Goal: Find specific page/section: Find specific page/section

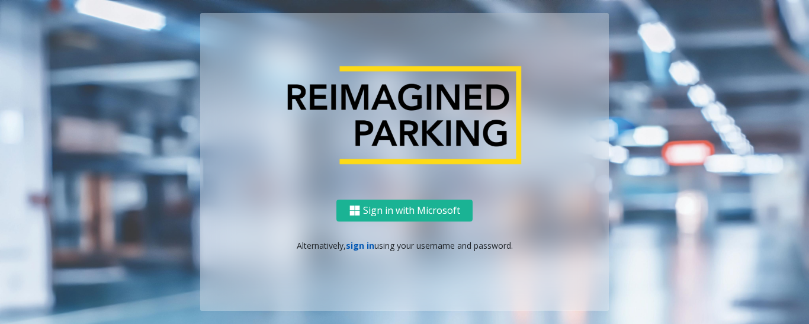
click at [360, 248] on link "sign in" at bounding box center [360, 245] width 28 height 11
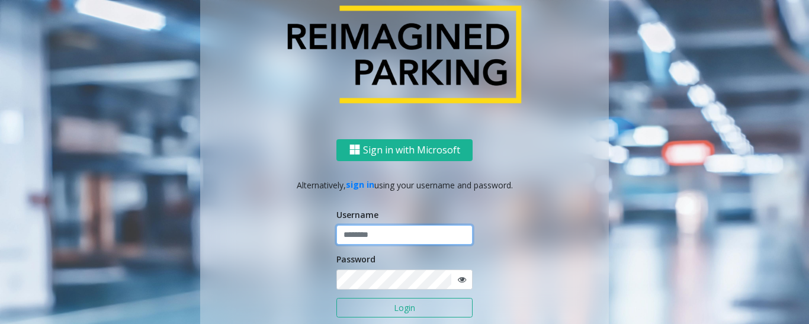
type input "******"
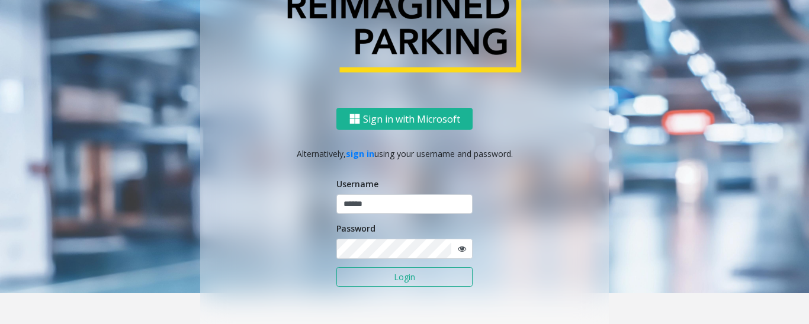
scroll to position [47, 0]
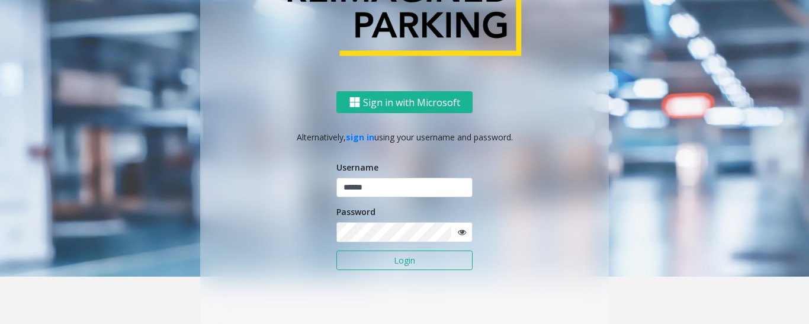
click at [364, 257] on button "Login" at bounding box center [405, 261] width 136 height 20
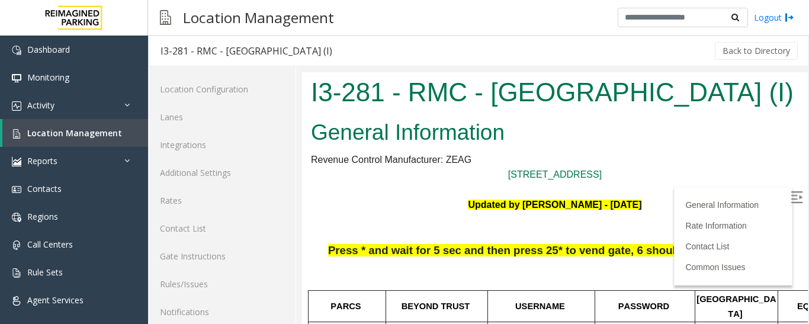
scroll to position [0, 0]
click at [94, 124] on link "Location Management" at bounding box center [75, 133] width 146 height 28
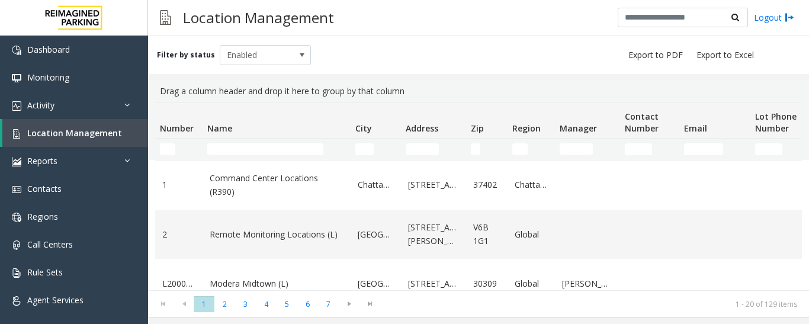
click at [231, 150] on input "Name Filter" at bounding box center [265, 149] width 116 height 12
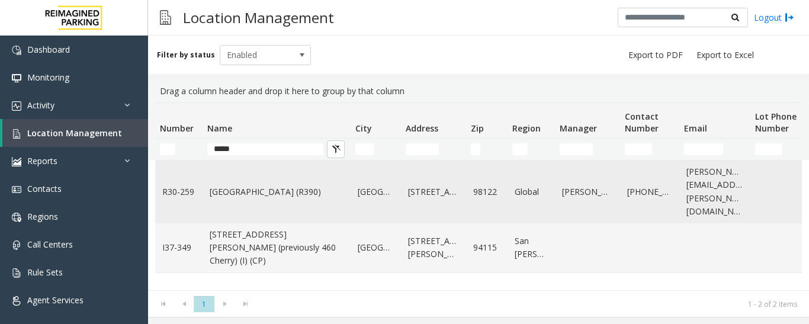
type input "*****"
click at [249, 189] on link "Cherry Hill (R390)" at bounding box center [277, 191] width 134 height 13
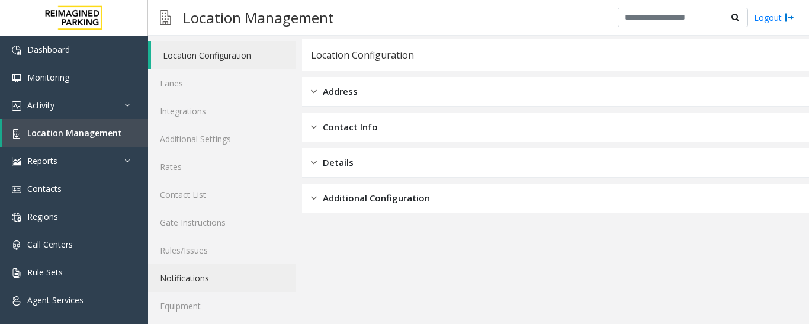
scroll to position [66, 0]
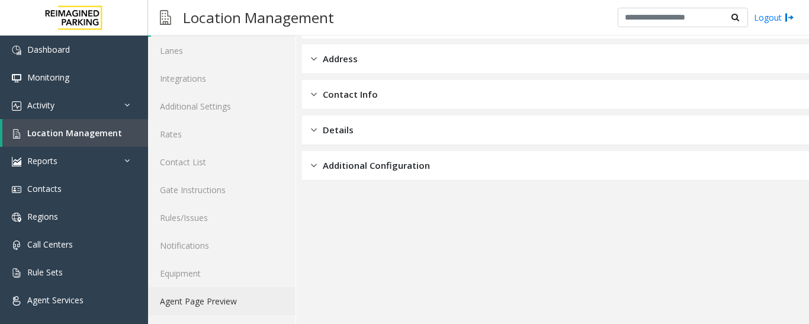
click at [218, 305] on link "Agent Page Preview" at bounding box center [222, 301] width 148 height 28
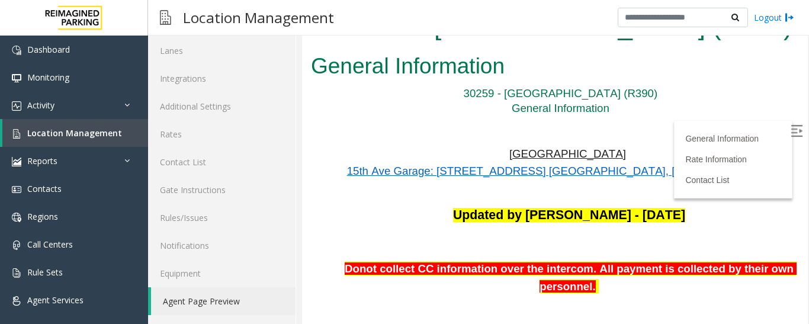
click at [791, 133] on img at bounding box center [797, 131] width 12 height 12
click at [760, 228] on div "Updated by Jeetendra - 30th April 2025 Donot collect CC information over the in…" at bounding box center [570, 265] width 460 height 116
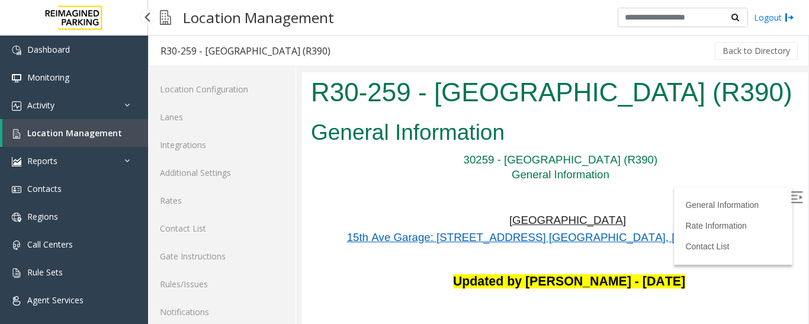
click at [79, 133] on span "Location Management" at bounding box center [74, 132] width 95 height 11
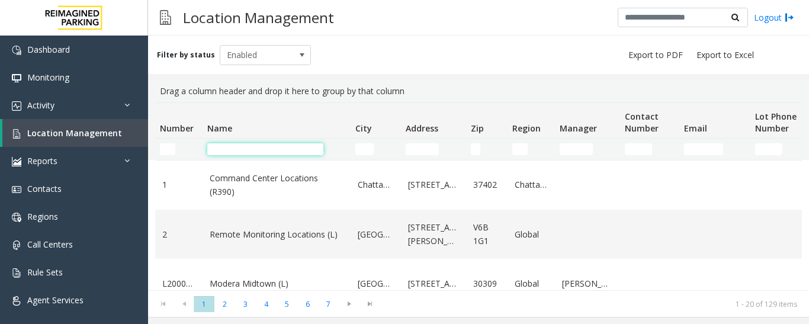
click at [273, 149] on input "Name Filter" at bounding box center [265, 149] width 116 height 12
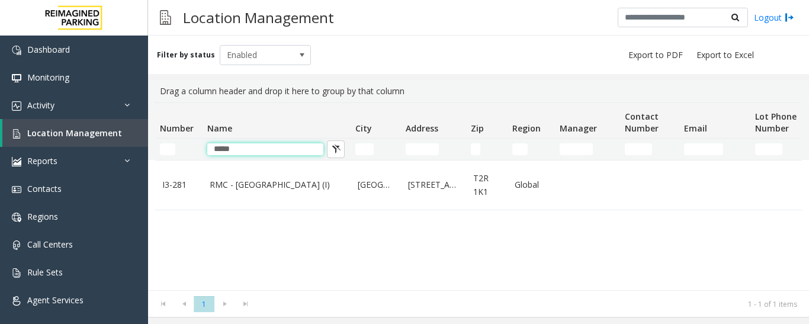
type input "*****"
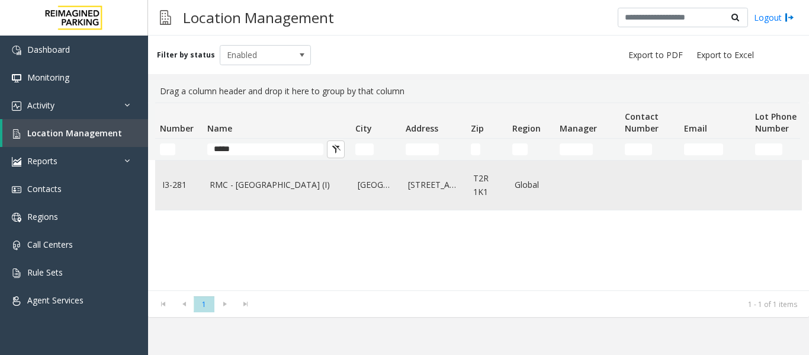
click at [262, 183] on link "RMC - Mount Royal Village (I)" at bounding box center [277, 184] width 134 height 13
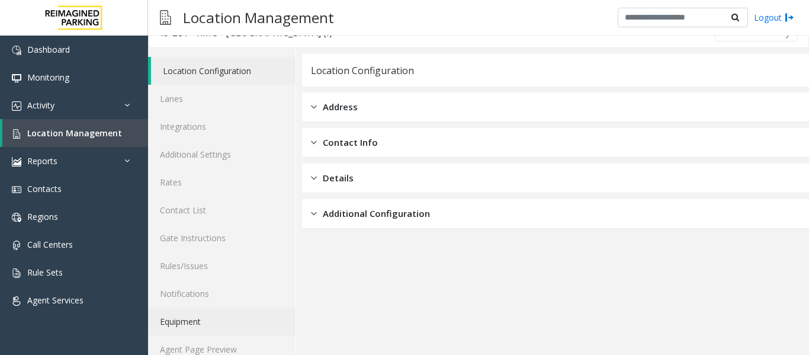
scroll to position [36, 0]
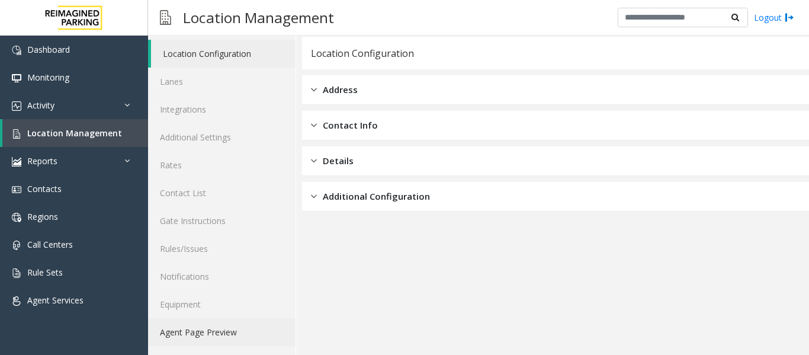
click at [211, 333] on link "Agent Page Preview" at bounding box center [222, 332] width 148 height 28
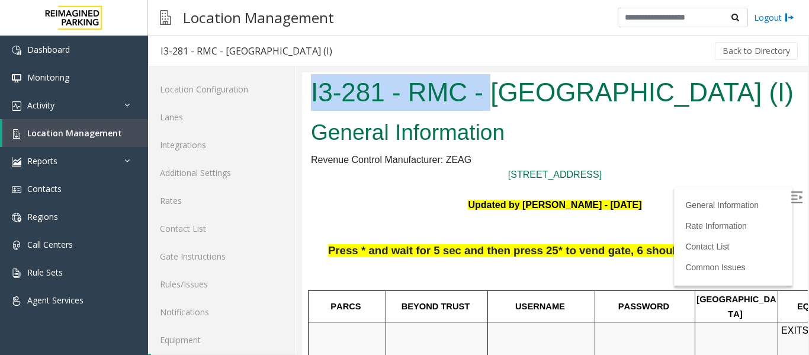
scroll to position [0, 167]
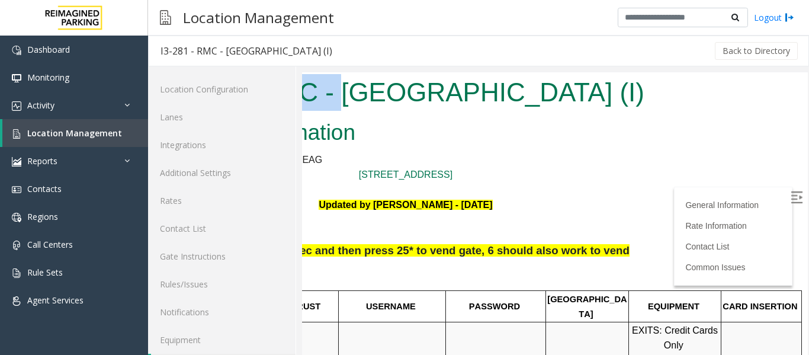
drag, startPoint x: 490, startPoint y: 89, endPoint x: 619, endPoint y: 95, distance: 128.7
click at [619, 95] on div "I3-281 - RMC - [GEOGRAPHIC_DATA] (I)" at bounding box center [406, 93] width 506 height 43
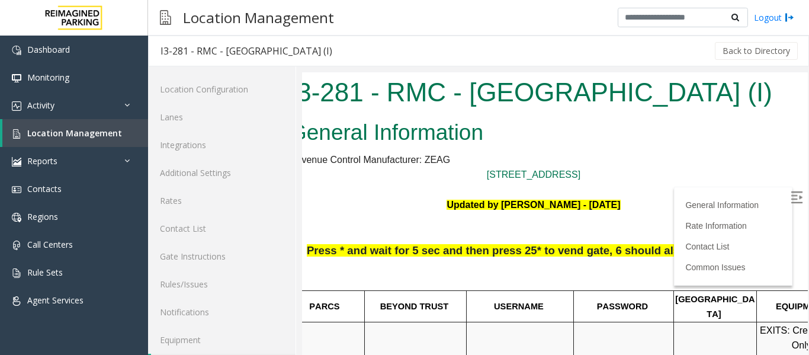
scroll to position [0, 1]
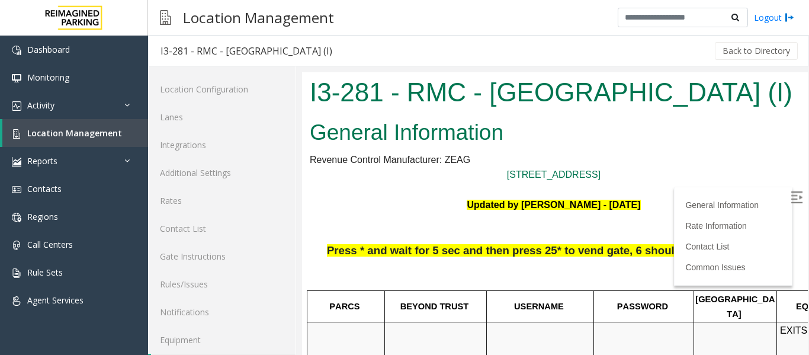
click at [791, 197] on img at bounding box center [797, 197] width 12 height 12
click at [494, 97] on h1 "I3-281 - RMC - [GEOGRAPHIC_DATA] (I)" at bounding box center [554, 92] width 488 height 37
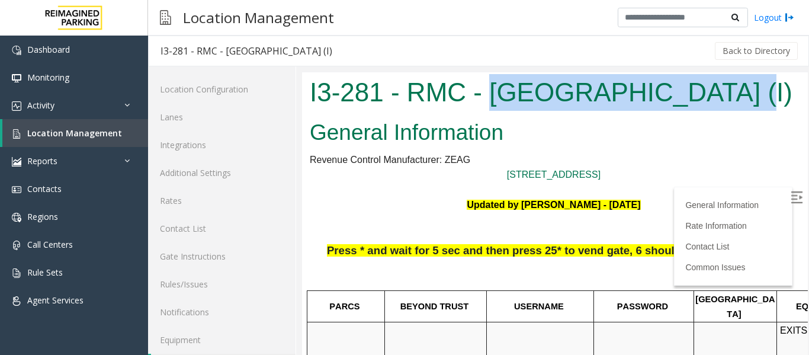
drag, startPoint x: 491, startPoint y: 95, endPoint x: 722, endPoint y: 92, distance: 230.5
click at [722, 92] on h1 "I3-281 - RMC - [GEOGRAPHIC_DATA] (I)" at bounding box center [554, 92] width 488 height 37
copy h1 "Mount Royal Village"
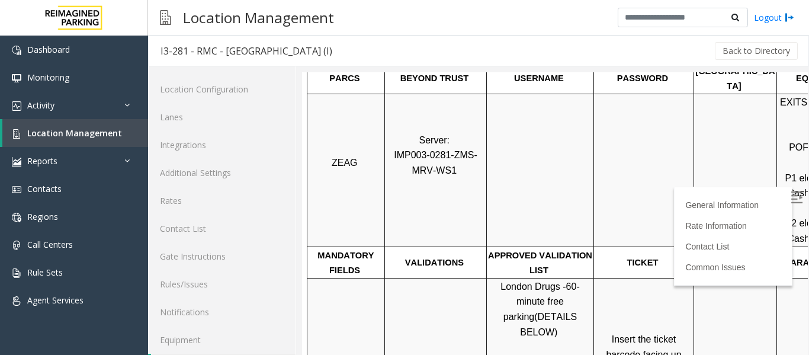
scroll to position [237, 1]
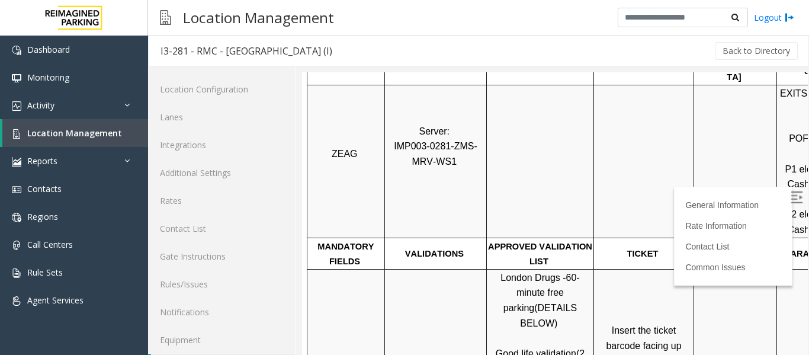
click at [619, 353] on td "Insert the ticket barcode facing up" at bounding box center [644, 330] width 100 height 123
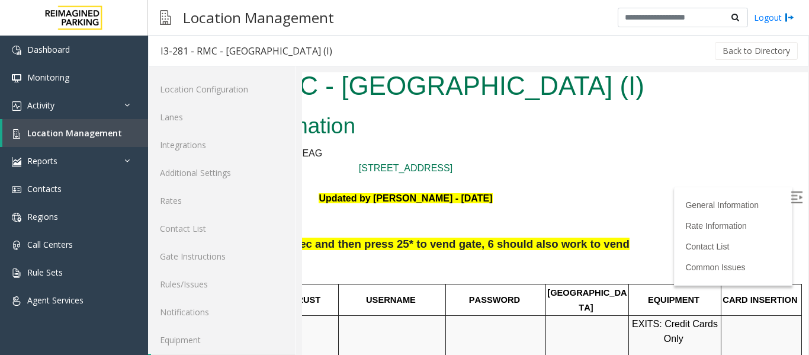
scroll to position [0, 167]
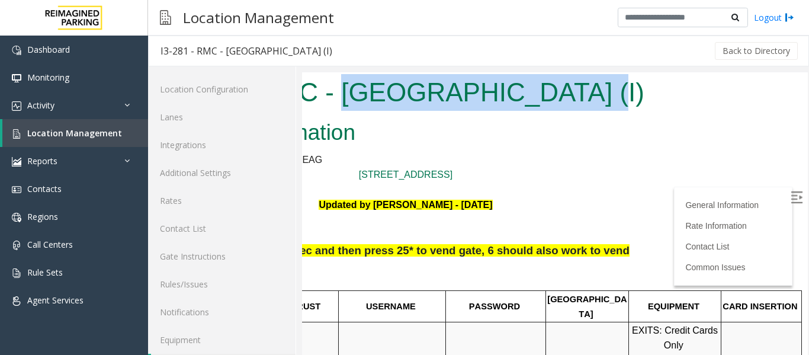
drag, startPoint x: 556, startPoint y: 91, endPoint x: 327, endPoint y: 85, distance: 230.0
click at [327, 85] on h1 "I3-281 - RMC - [GEOGRAPHIC_DATA] (I)" at bounding box center [406, 92] width 488 height 37
